Goal: Task Accomplishment & Management: Use online tool/utility

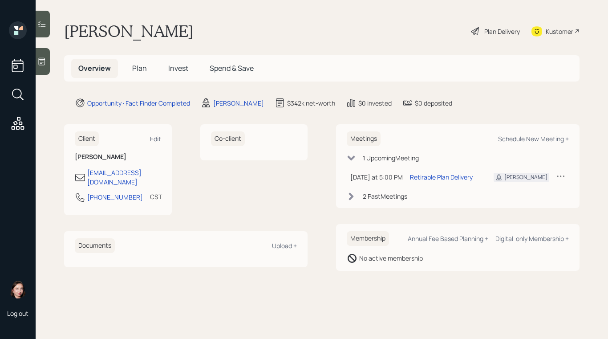
click at [45, 62] on icon at bounding box center [42, 62] width 7 height 8
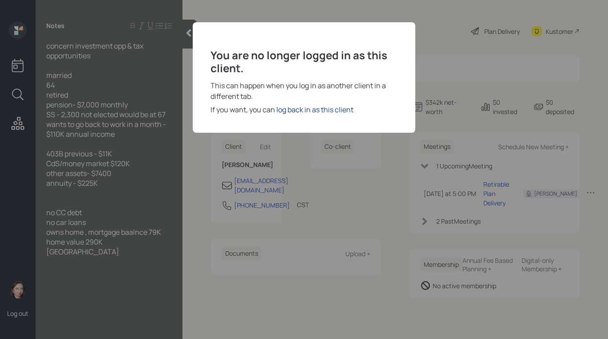
click at [317, 109] on div "log back in as this client" at bounding box center [315, 109] width 77 height 11
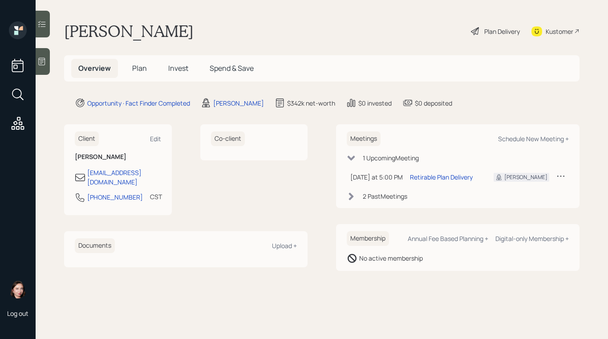
click at [485, 35] on div "Plan Delivery" at bounding box center [503, 31] width 36 height 9
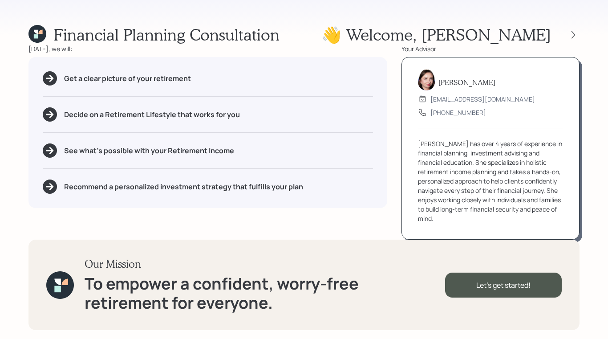
click at [572, 26] on div "👋 Welcome , [GEOGRAPHIC_DATA]" at bounding box center [451, 34] width 258 height 19
click at [574, 29] on div at bounding box center [573, 35] width 12 height 12
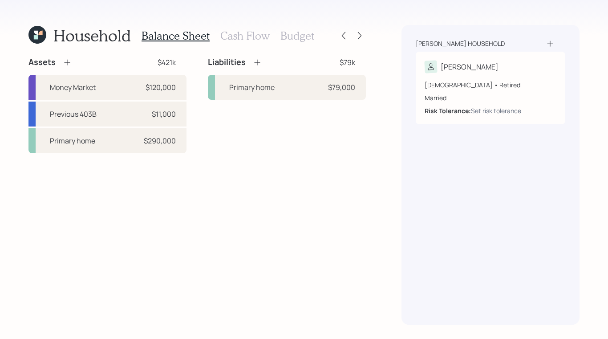
click at [238, 42] on h3 "Cash Flow" at bounding box center [244, 35] width 49 height 13
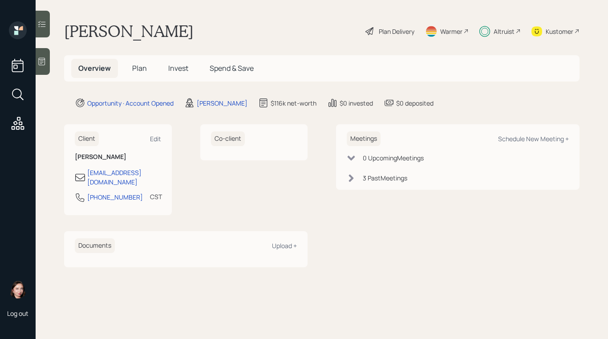
click at [145, 69] on span "Plan" at bounding box center [139, 68] width 15 height 10
